Goal: Register for event/course

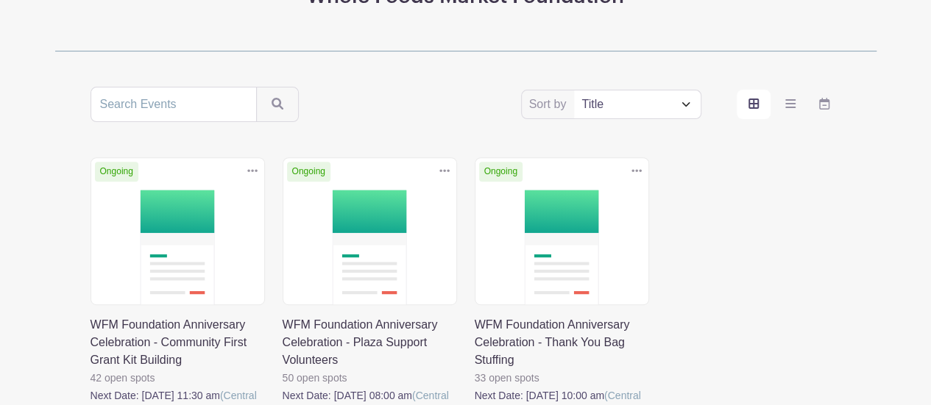
scroll to position [352, 0]
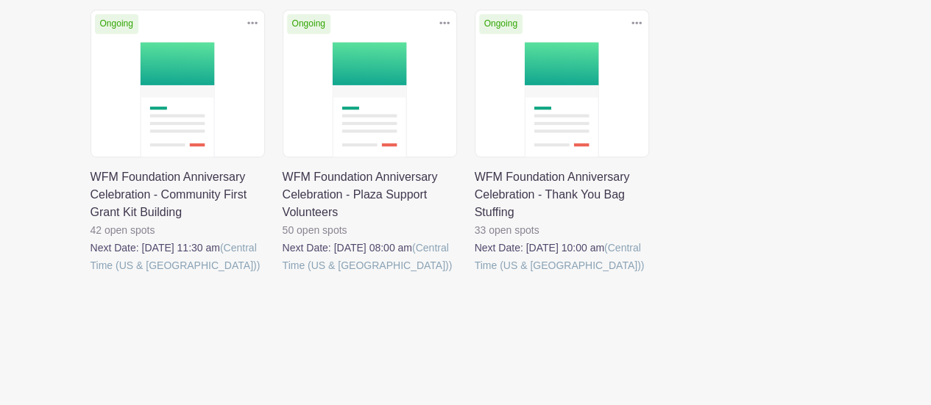
click at [91, 274] on link at bounding box center [91, 274] width 0 height 0
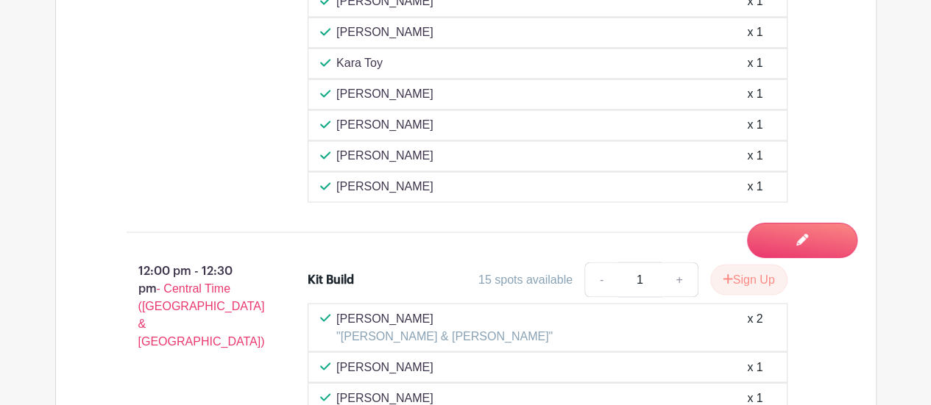
scroll to position [1246, 0]
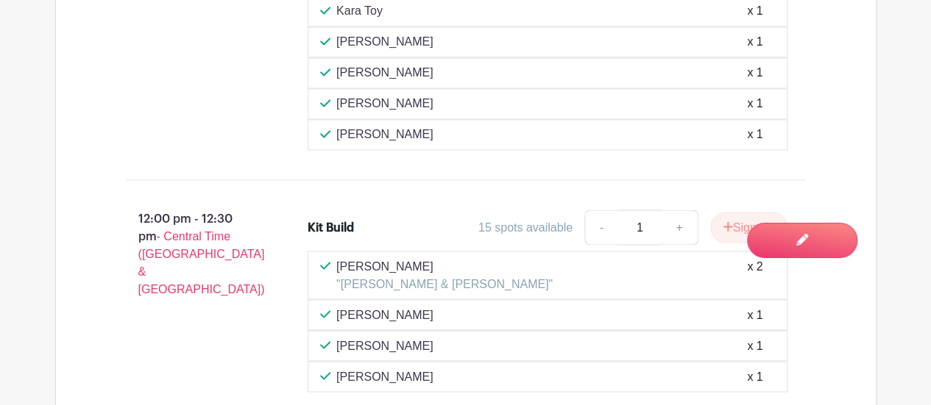
scroll to position [352, 0]
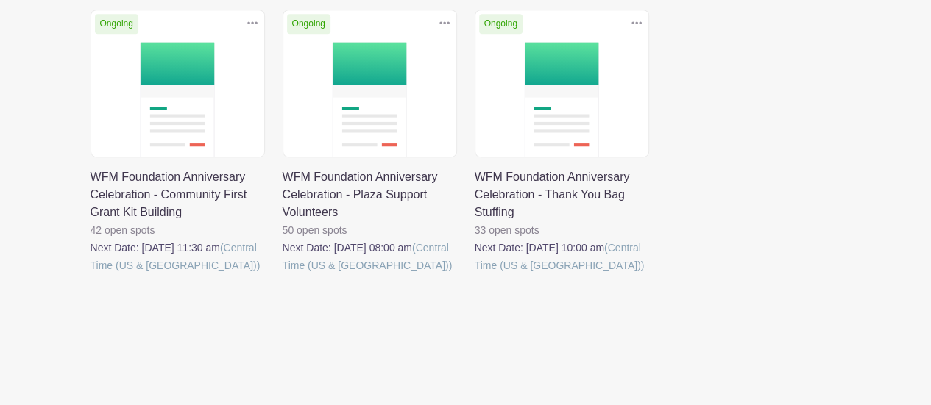
click at [475, 274] on link at bounding box center [475, 274] width 0 height 0
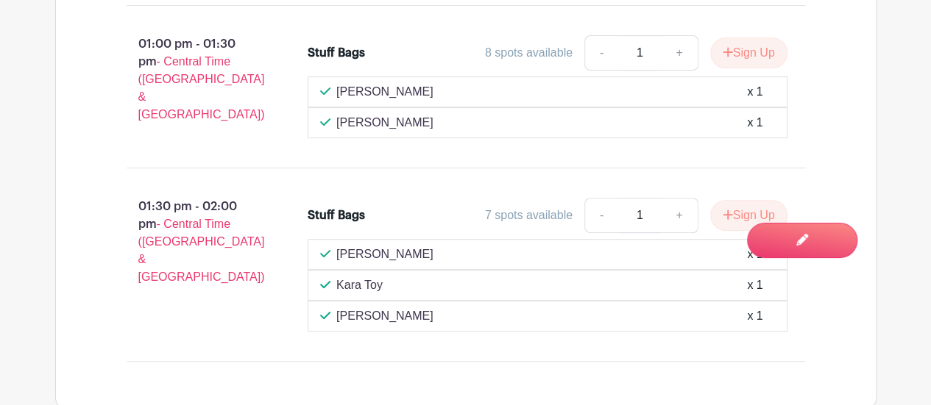
scroll to position [3024, 0]
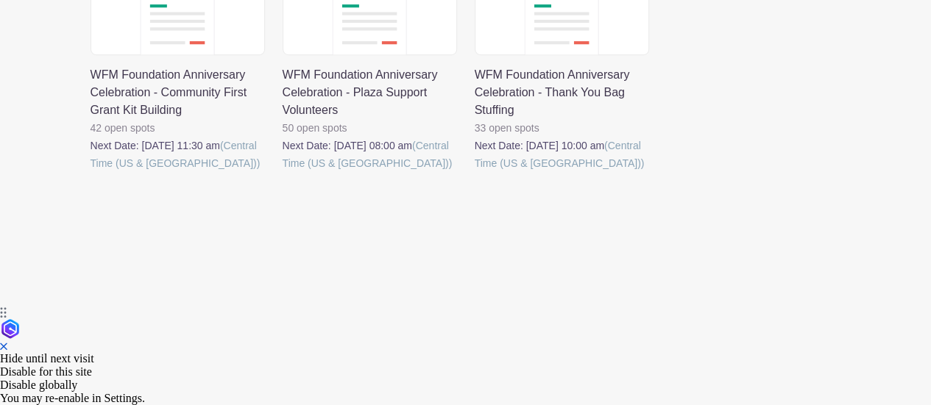
scroll to position [352, 0]
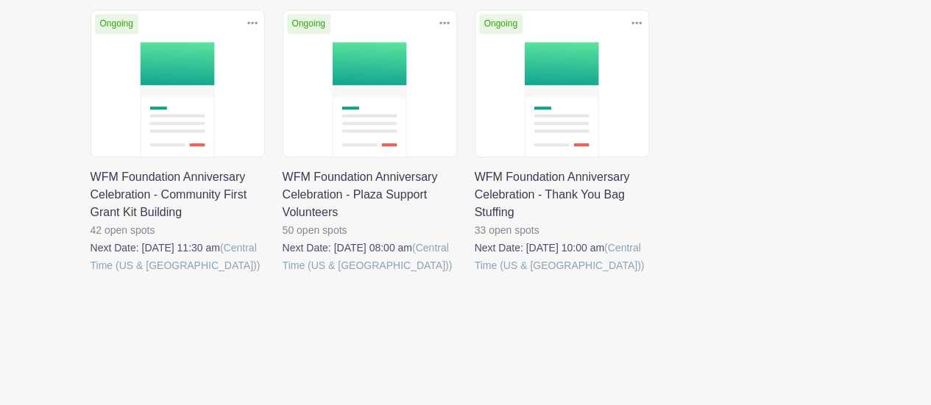
click at [283, 274] on link at bounding box center [283, 274] width 0 height 0
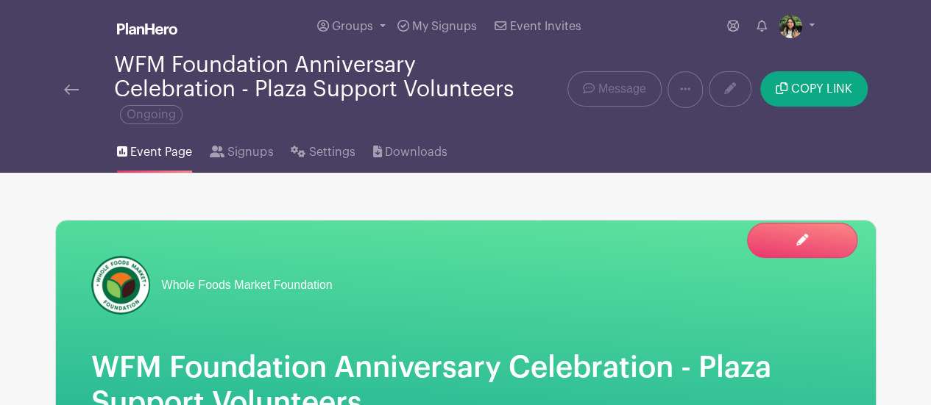
click at [80, 87] on div at bounding box center [89, 90] width 50 height 18
click at [71, 88] on img at bounding box center [71, 90] width 15 height 10
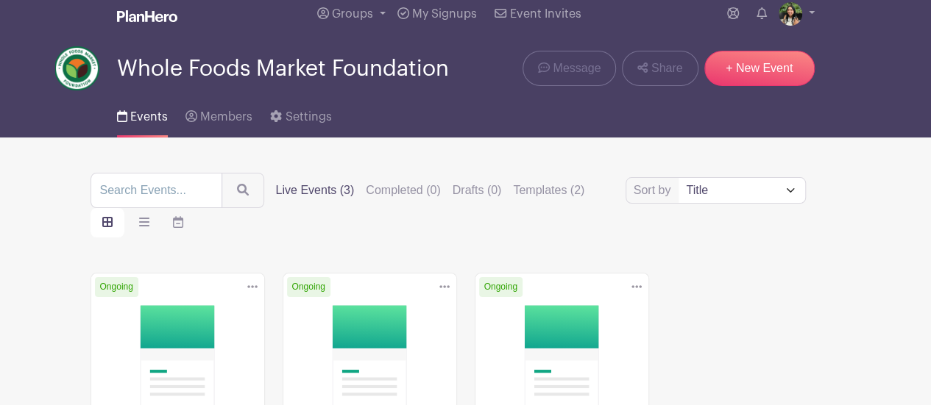
scroll to position [221, 0]
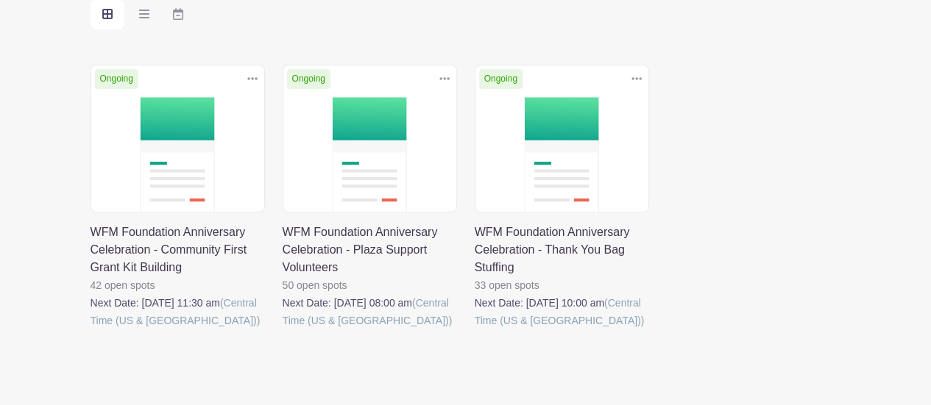
click at [91, 330] on link at bounding box center [91, 330] width 0 height 0
